Goal: Navigation & Orientation: Find specific page/section

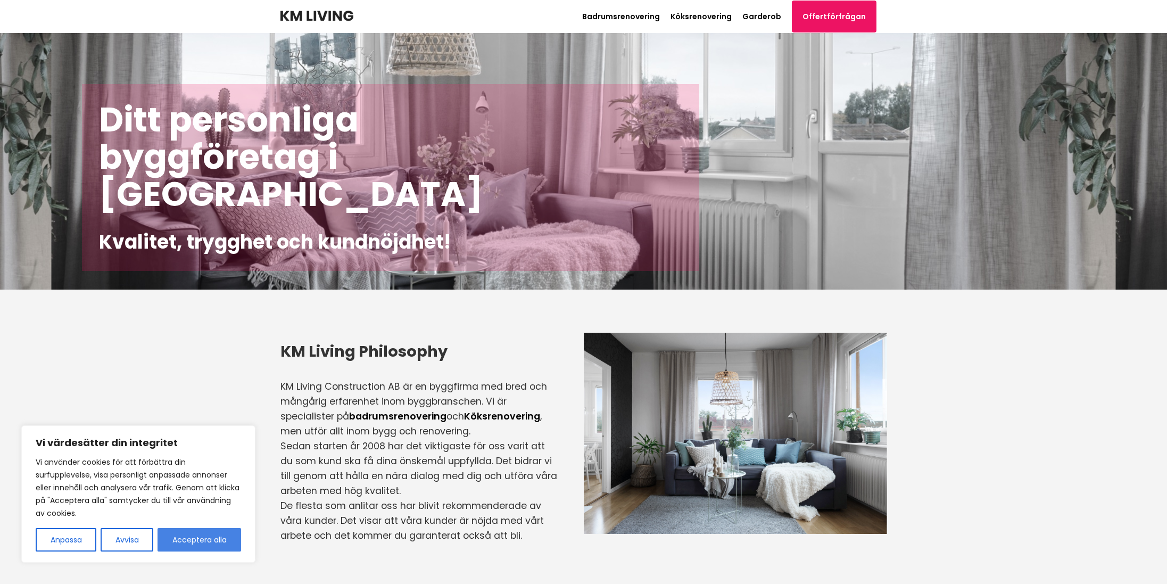
click at [175, 542] on button "Acceptera alla" at bounding box center [200, 539] width 84 height 23
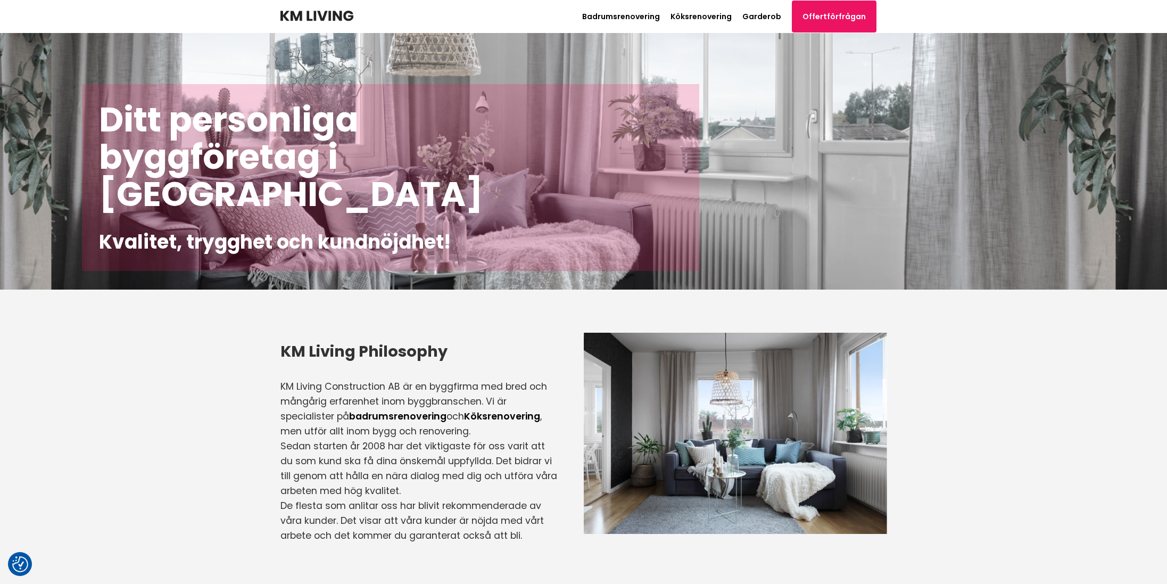
checkbox input "true"
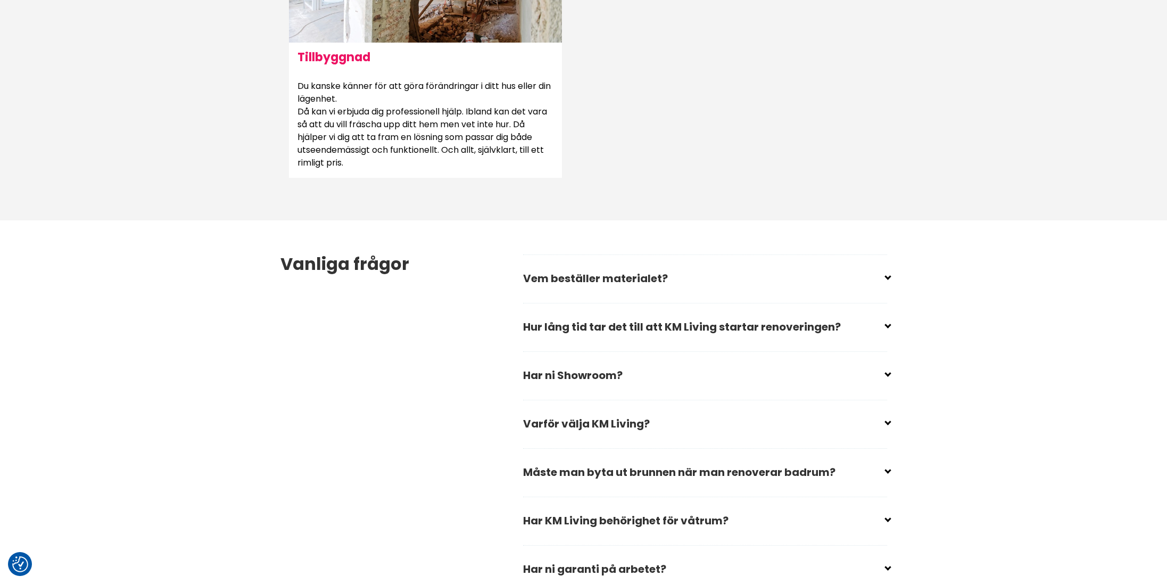
scroll to position [1341, 0]
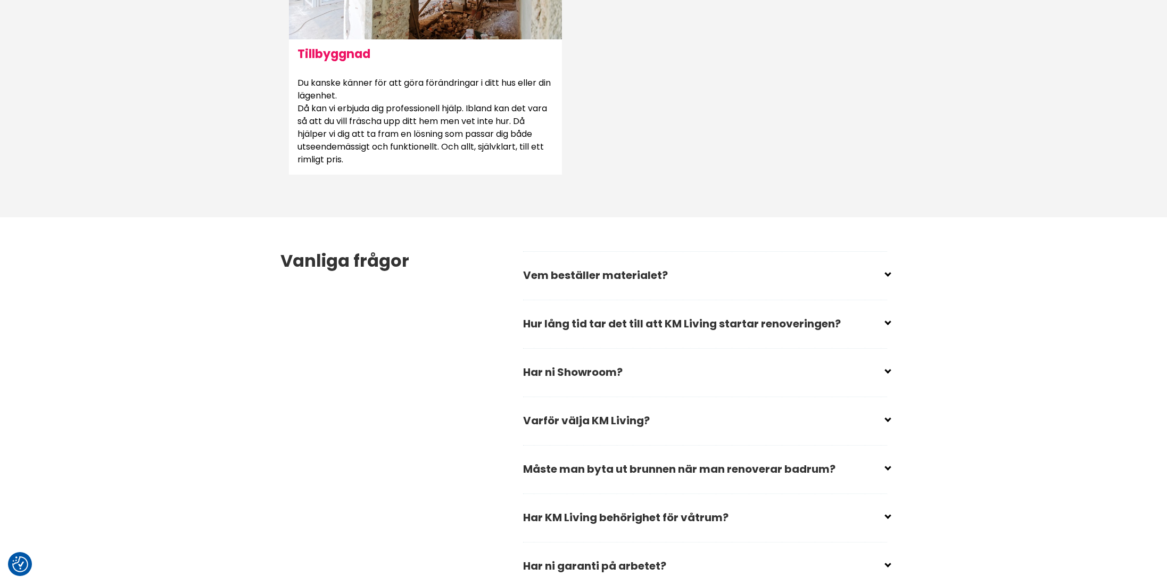
click at [888, 369] on div "Vanliga frågor Vem beställer materialet? Du bestämmer vilket material du vill h…" at bounding box center [584, 420] width 624 height 407
click at [886, 369] on input "checkbox" at bounding box center [707, 368] width 364 height 16
checkbox input "false"
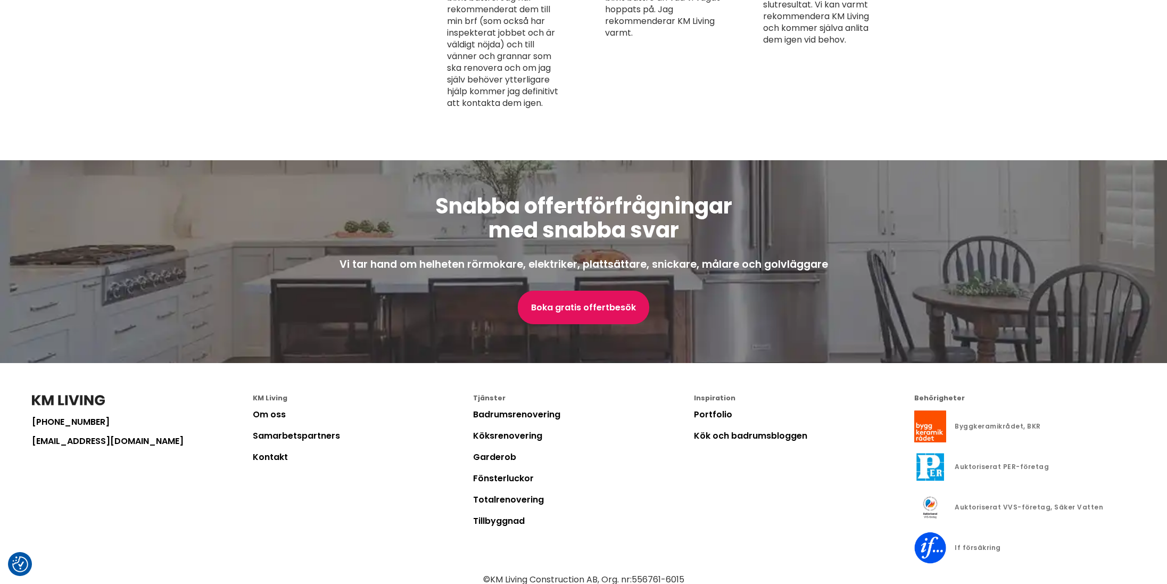
scroll to position [2727, 0]
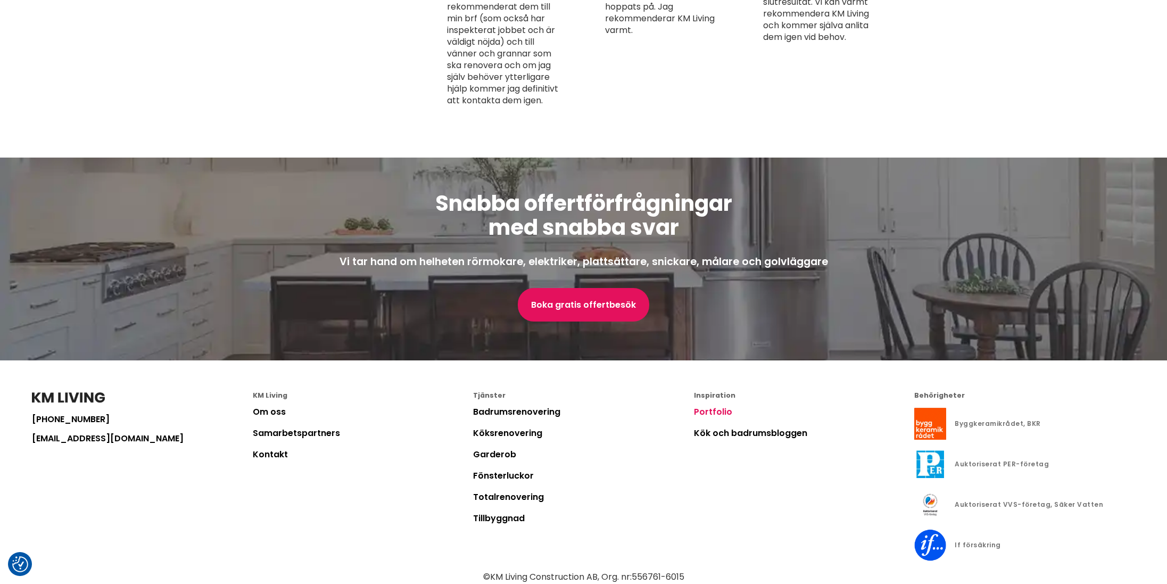
click at [708, 418] on link "Portfolio" at bounding box center [713, 412] width 38 height 12
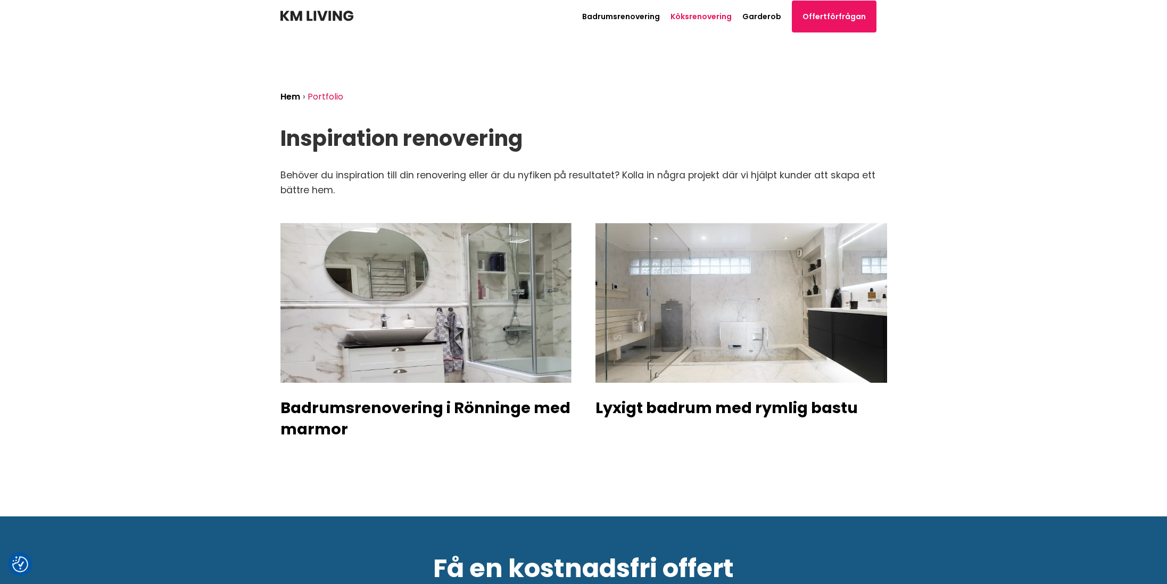
click at [723, 17] on link "Köksrenovering" at bounding box center [701, 16] width 61 height 11
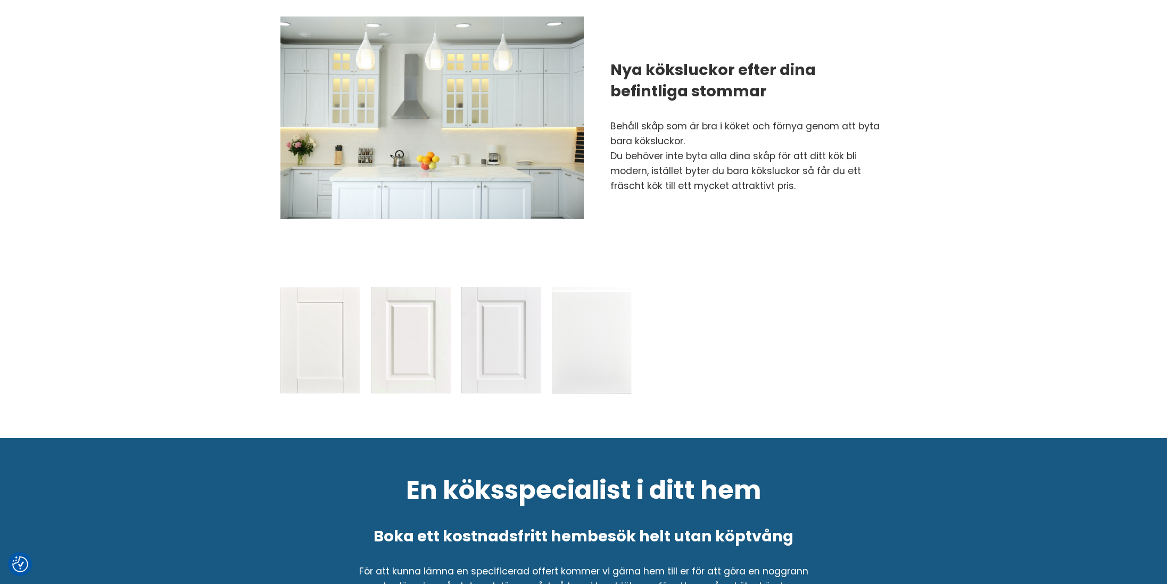
scroll to position [985, 0]
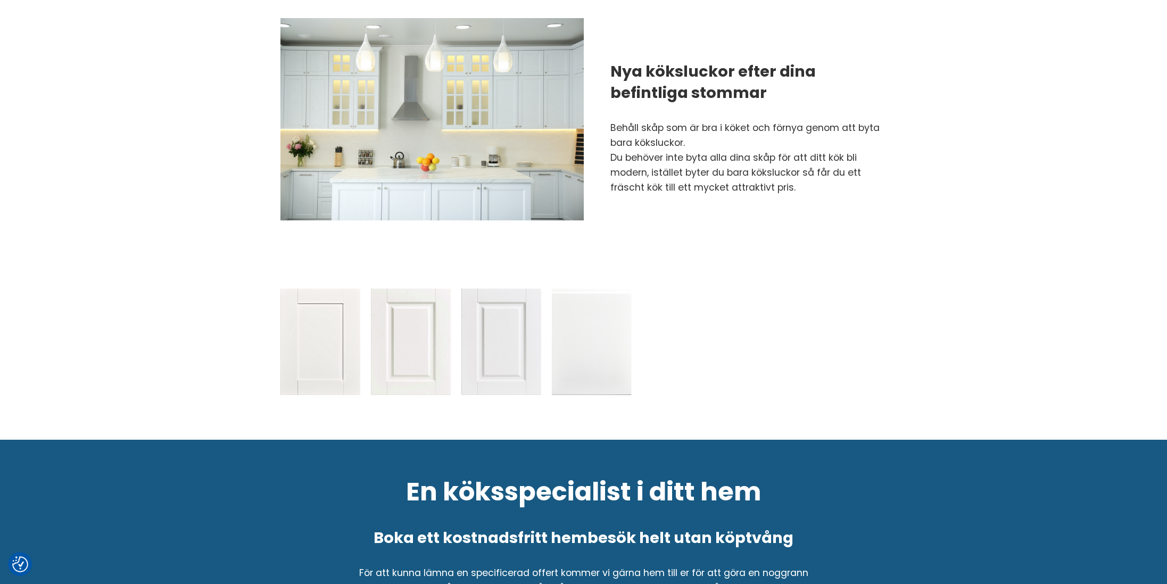
click at [530, 188] on img at bounding box center [445, 119] width 330 height 202
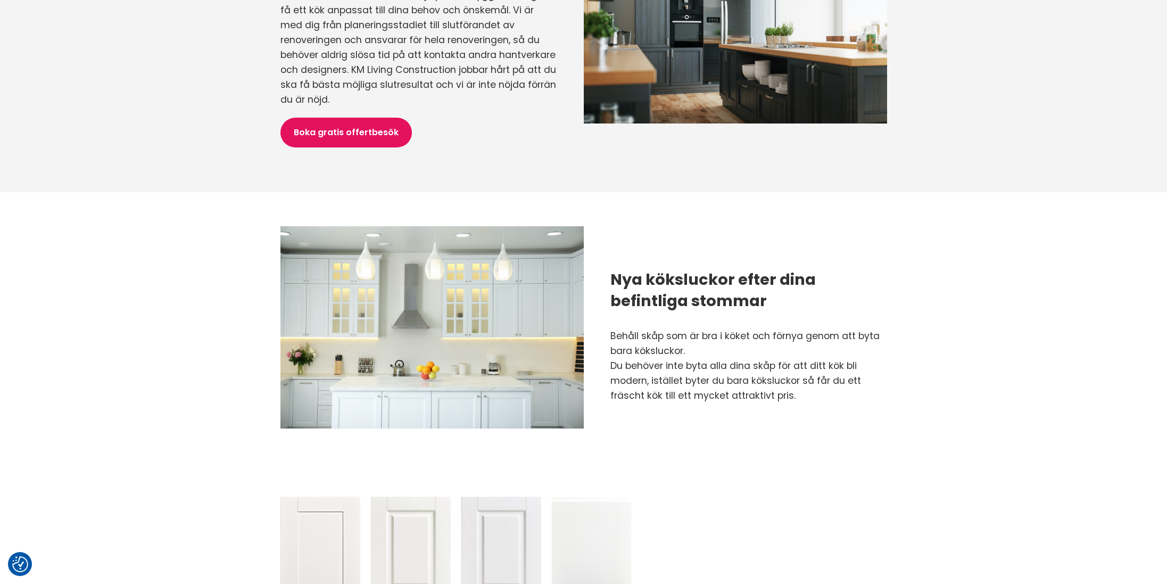
scroll to position [775, 0]
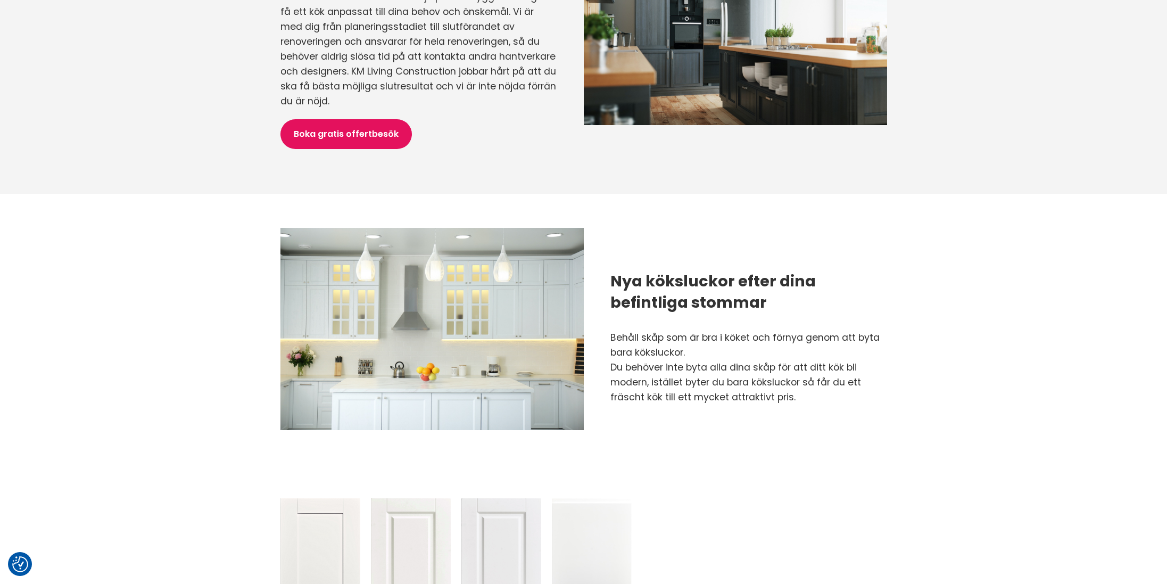
click at [543, 247] on img at bounding box center [445, 329] width 330 height 202
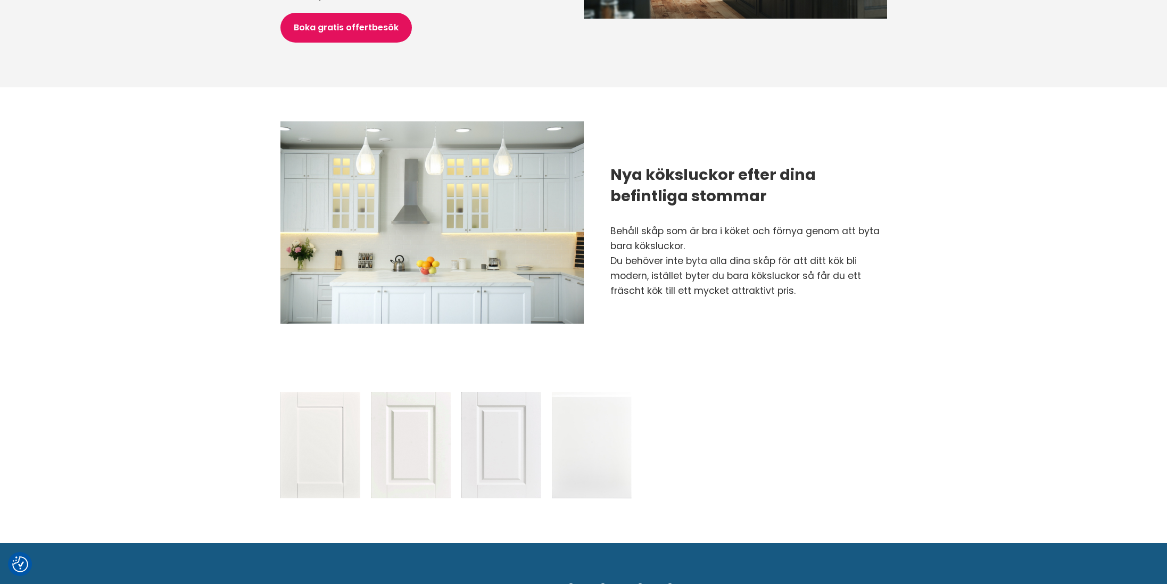
scroll to position [889, 0]
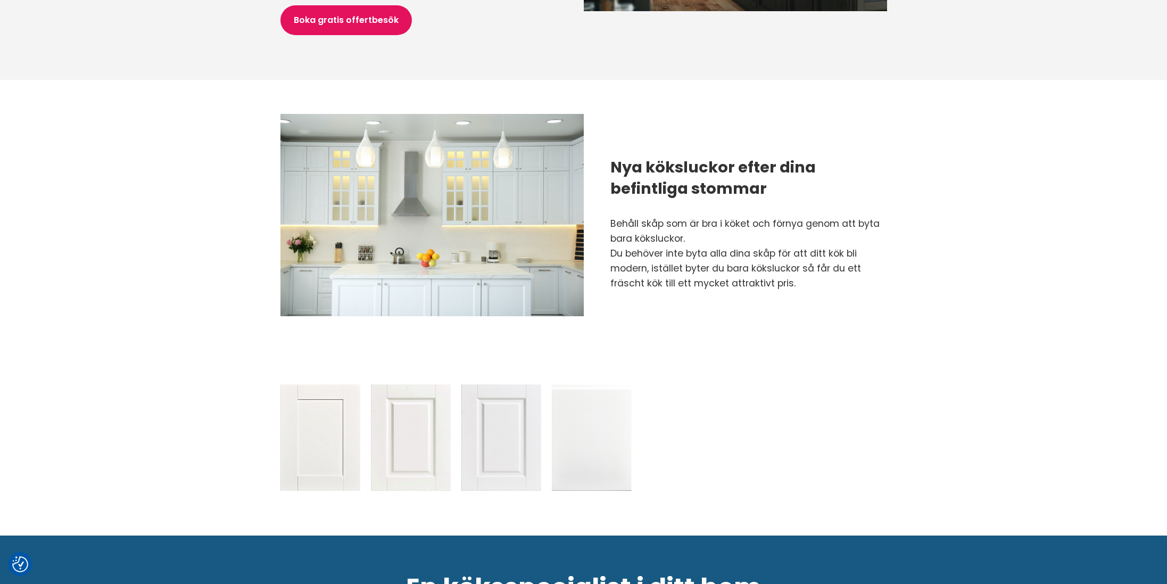
click at [491, 395] on img at bounding box center [501, 437] width 80 height 106
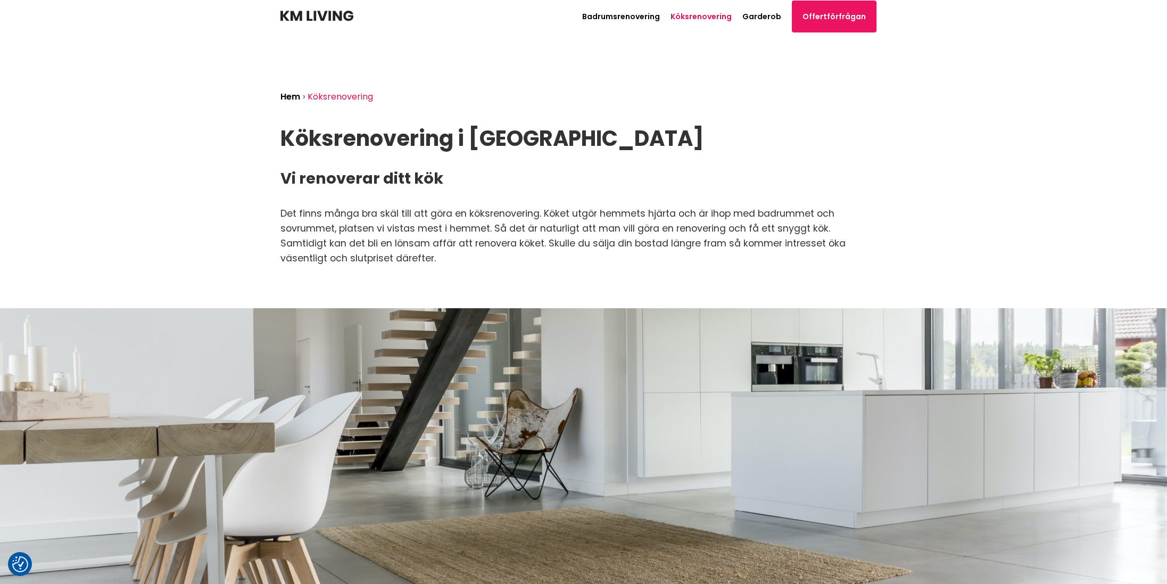
scroll to position [0, 0]
